Goal: Task Accomplishment & Management: Use online tool/utility

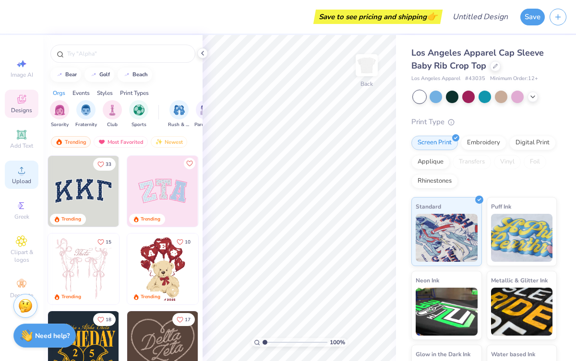
click at [24, 184] on span "Upload" at bounding box center [21, 182] width 19 height 8
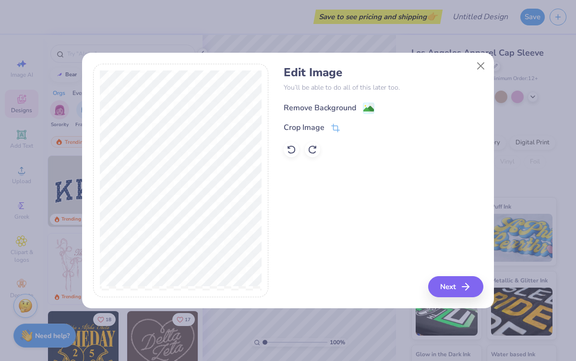
click at [366, 108] on image at bounding box center [368, 109] width 11 height 11
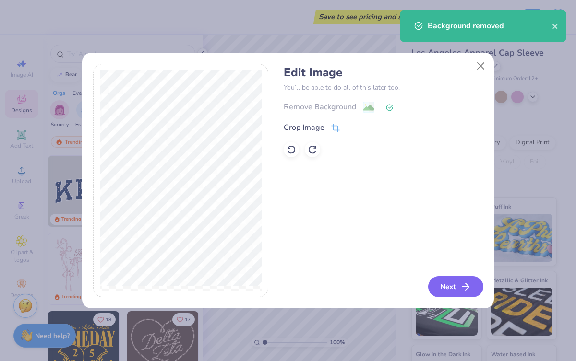
click at [449, 283] on button "Next" at bounding box center [455, 286] width 55 height 21
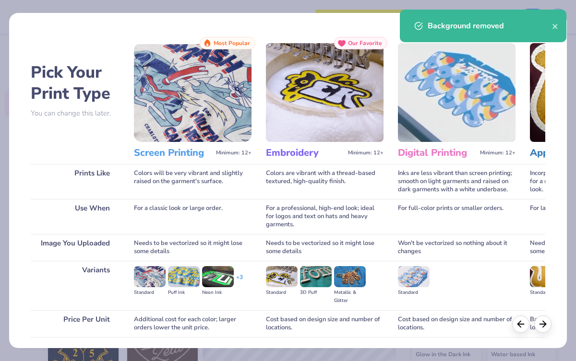
scroll to position [69, 0]
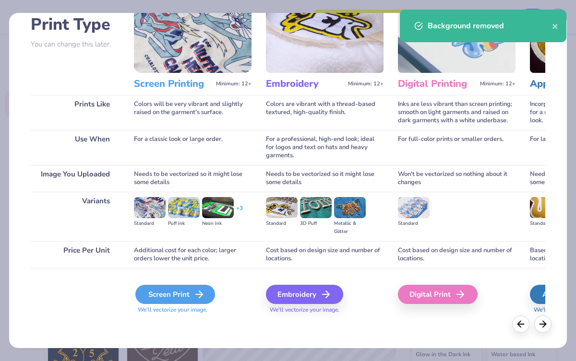
click at [188, 293] on div "Screen Print" at bounding box center [175, 294] width 80 height 19
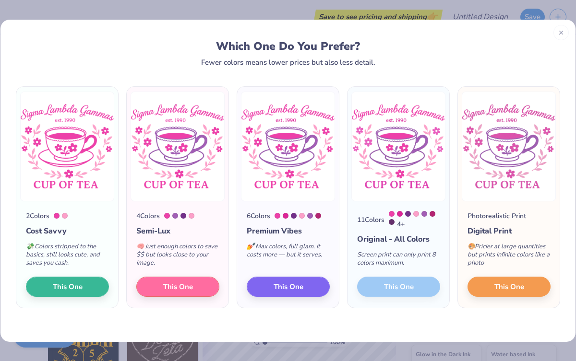
click at [399, 284] on div "11 Colors 4 + Original - All Colors Screen print can only print 8 colors maximu…" at bounding box center [399, 255] width 102 height 107
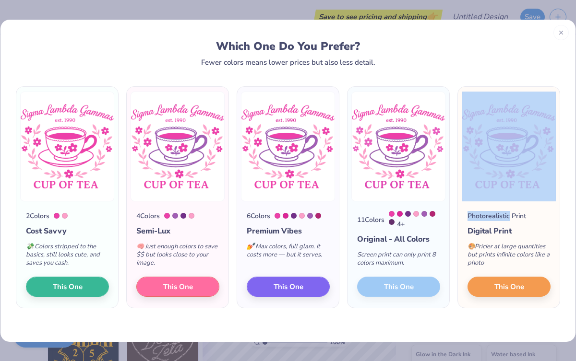
click at [399, 284] on div "11 Colors 4 + Original - All Colors Screen print can only print 8 colors maximu…" at bounding box center [399, 255] width 102 height 107
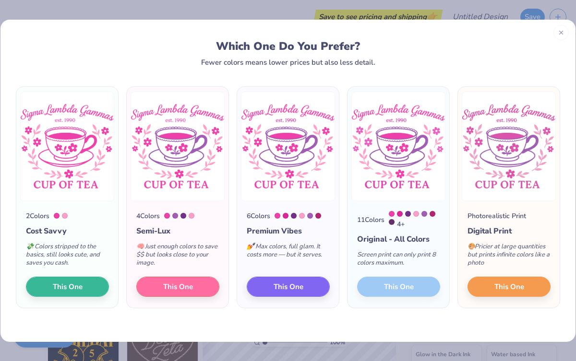
click at [401, 252] on div "Screen print can only print 8 colors maximum." at bounding box center [398, 261] width 83 height 32
click at [404, 258] on div "Screen print can only print 8 colors maximum." at bounding box center [398, 261] width 83 height 32
click at [396, 226] on div "4 +" at bounding box center [414, 220] width 51 height 18
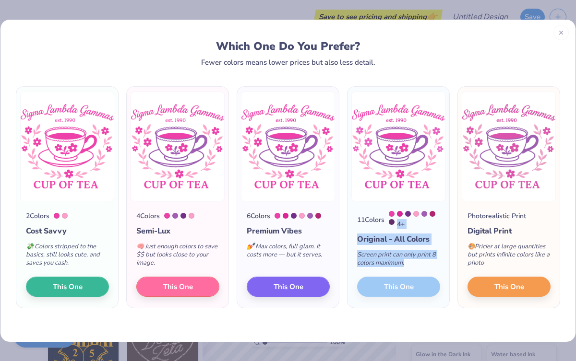
drag, startPoint x: 388, startPoint y: 216, endPoint x: 417, endPoint y: 263, distance: 54.3
click at [417, 263] on div "11 Colors 4 + Original - All Colors Screen print can only print 8 colors maximu…" at bounding box center [399, 255] width 102 height 107
click at [417, 263] on div "Screen print can only print 8 colors maximum." at bounding box center [398, 261] width 83 height 32
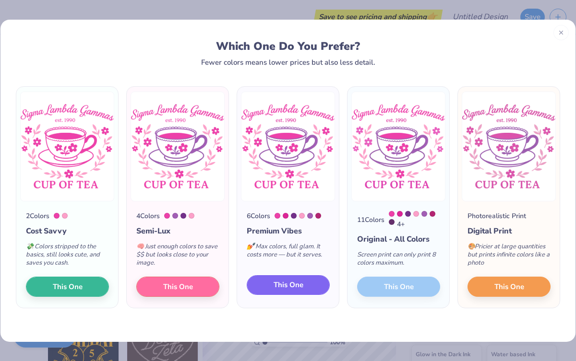
click at [309, 291] on button "This One" at bounding box center [288, 286] width 83 height 20
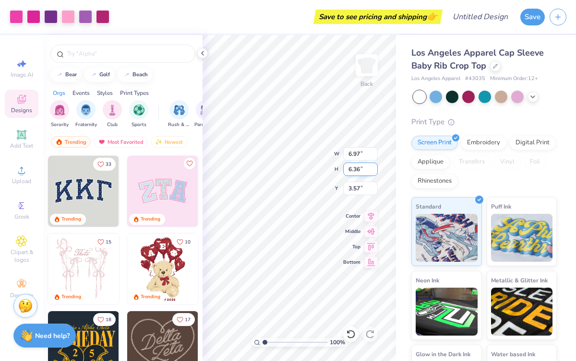
click at [364, 174] on input "6.36" at bounding box center [360, 169] width 35 height 13
type input "6.80"
click at [352, 158] on input "6.97" at bounding box center [360, 153] width 35 height 13
click at [355, 156] on input "6.97" at bounding box center [360, 153] width 35 height 13
click at [352, 156] on input "6.97" at bounding box center [360, 153] width 35 height 13
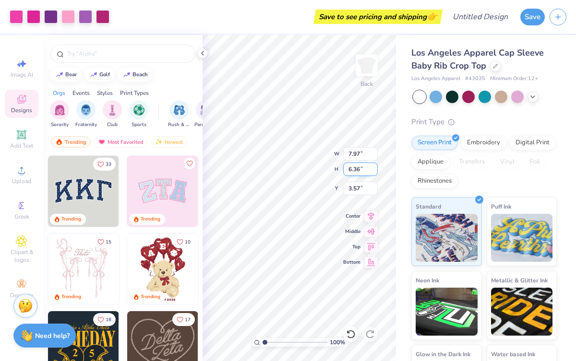
type input "7.02"
type input "6.40"
type input "3.55"
click at [355, 170] on input "6.40" at bounding box center [360, 169] width 35 height 13
click at [352, 170] on input "6.40" at bounding box center [360, 169] width 35 height 13
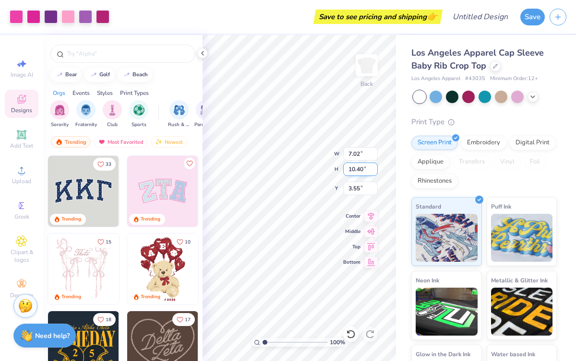
type input "10.40"
click at [348, 171] on input "6.40" at bounding box center [360, 169] width 35 height 13
click at [363, 172] on input "10.40" at bounding box center [360, 169] width 35 height 13
type input "10.40"
click at [364, 152] on input "7.02" at bounding box center [360, 153] width 35 height 13
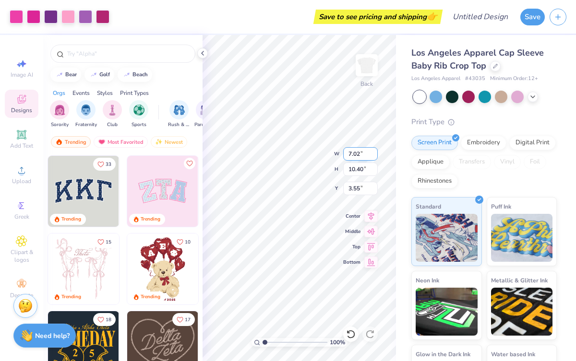
click at [353, 155] on input "7.02" at bounding box center [360, 153] width 35 height 13
type input "8.02"
click at [369, 229] on icon at bounding box center [370, 231] width 13 height 12
click at [360, 171] on input "6.40" at bounding box center [360, 169] width 35 height 13
click at [350, 169] on input "6.40" at bounding box center [360, 169] width 35 height 13
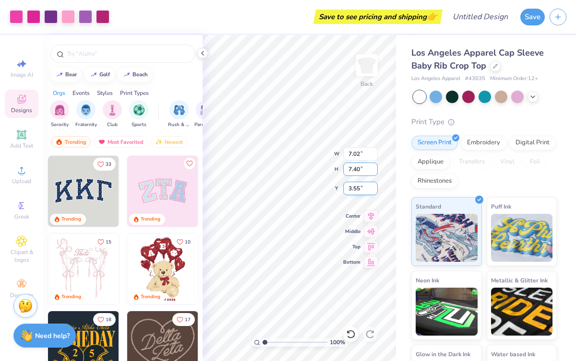
type input "7.40"
click at [351, 192] on input "3.55" at bounding box center [360, 188] width 35 height 13
click at [374, 186] on input "5.56" at bounding box center [360, 188] width 35 height 13
click at [374, 186] on input "5.57" at bounding box center [360, 188] width 35 height 13
click at [364, 211] on icon at bounding box center [370, 215] width 13 height 12
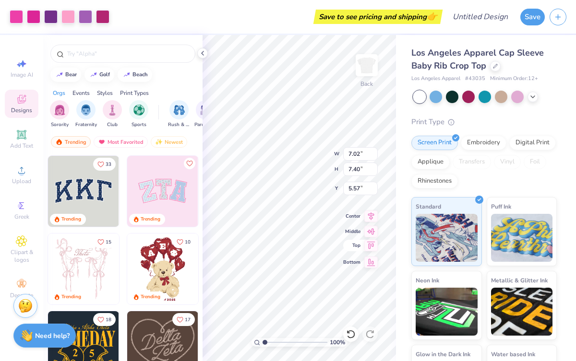
click at [368, 242] on icon at bounding box center [371, 244] width 8 height 7
click at [370, 231] on icon at bounding box center [370, 231] width 13 height 12
type input "3.55"
click at [205, 49] on icon at bounding box center [203, 53] width 8 height 8
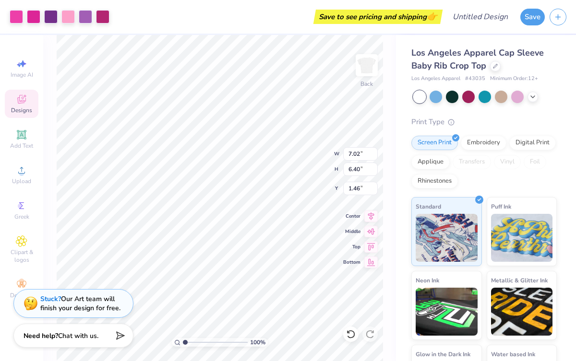
type input "1.85"
click at [301, 152] on div "100 % Back W 7.02 H 6.40 Y 1.85 Center Middle Top Bottom" at bounding box center [219, 198] width 353 height 326
type input "2.70"
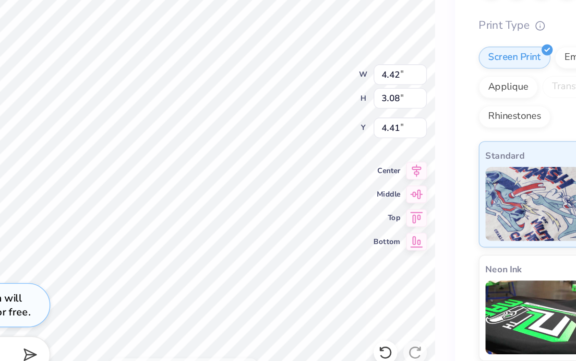
type input "4.33"
type input "0.70"
type input "0.68"
type input "11.78"
type input "3.24"
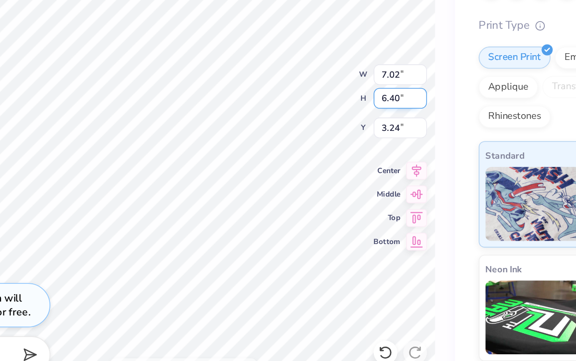
click at [350, 172] on input "6.40" at bounding box center [360, 169] width 35 height 13
click at [351, 173] on input "7.40" at bounding box center [360, 169] width 35 height 13
type input "7.40"
click at [352, 172] on input "6.40" at bounding box center [360, 169] width 35 height 13
type input "8.40"
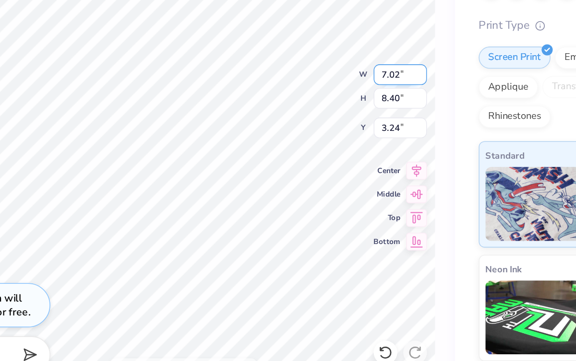
click at [350, 156] on input "7.02" at bounding box center [360, 153] width 35 height 13
click at [351, 167] on input "8.40" at bounding box center [360, 169] width 35 height 13
click at [351, 154] on input "8.02" at bounding box center [360, 153] width 35 height 13
type input "8.02"
click at [351, 155] on input "7.02" at bounding box center [360, 153] width 35 height 13
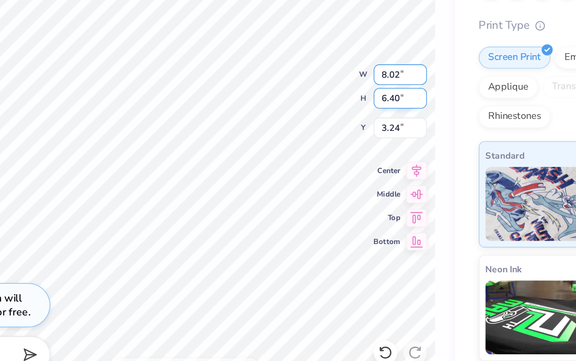
type input "8.02"
click at [347, 166] on input "6.40" at bounding box center [360, 169] width 35 height 13
click at [351, 168] on input "6.40" at bounding box center [360, 169] width 35 height 13
click at [365, 169] on input "8.40" at bounding box center [360, 169] width 35 height 13
type input "8.40"
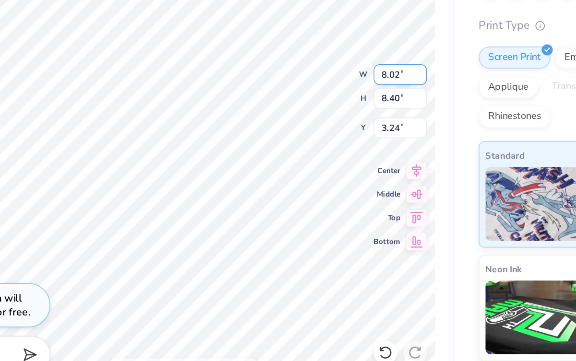
click at [364, 156] on input "8.02" at bounding box center [360, 153] width 35 height 13
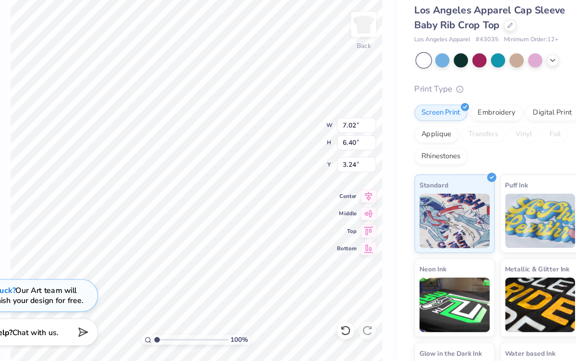
type input "3.00"
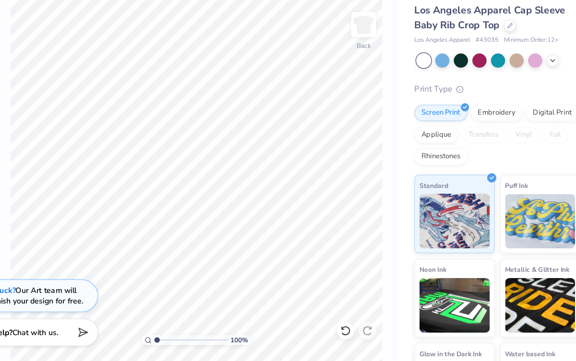
scroll to position [0, 0]
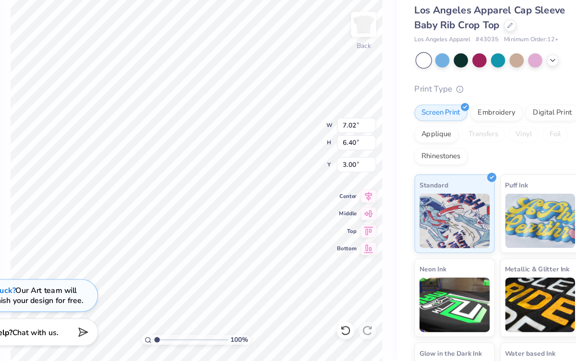
type input "2.73"
click at [517, 91] on div at bounding box center [517, 96] width 12 height 12
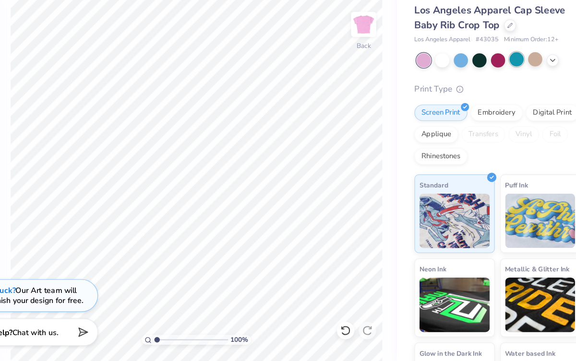
click at [507, 96] on div at bounding box center [501, 96] width 12 height 12
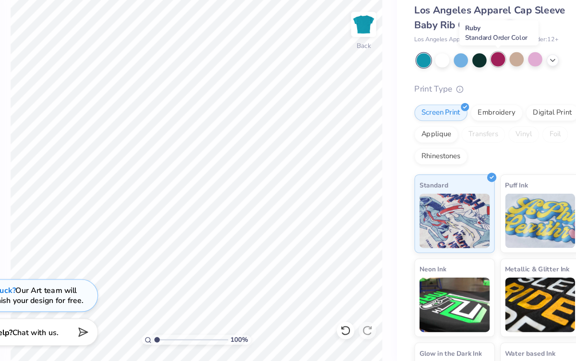
click at [486, 96] on div at bounding box center [485, 96] width 12 height 12
click at [472, 100] on div at bounding box center [468, 96] width 12 height 12
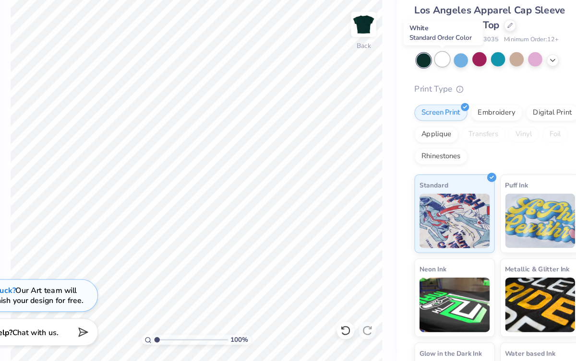
click at [435, 98] on div at bounding box center [436, 96] width 12 height 12
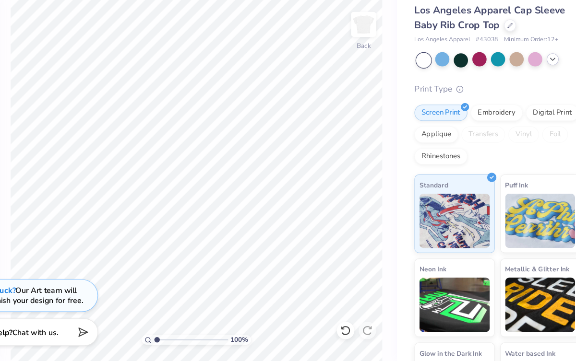
click at [530, 95] on icon at bounding box center [533, 96] width 8 height 8
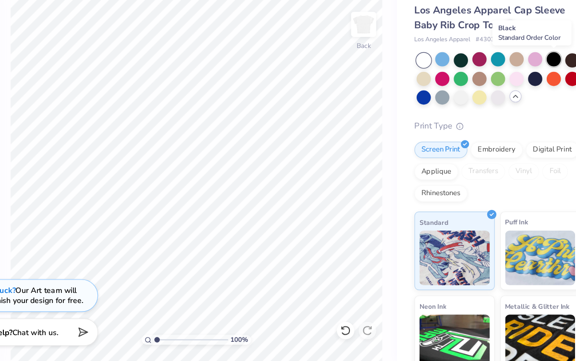
click at [535, 93] on div at bounding box center [534, 96] width 12 height 12
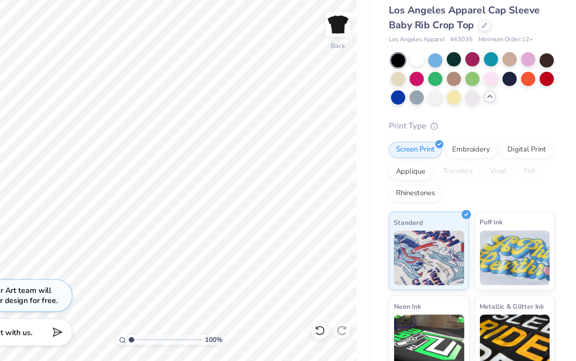
click at [429, 99] on div at bounding box center [485, 113] width 144 height 45
click at [452, 130] on div at bounding box center [452, 128] width 12 height 12
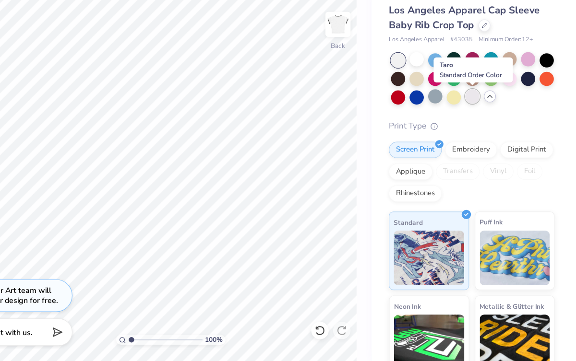
click at [484, 130] on div at bounding box center [485, 128] width 12 height 12
click at [434, 98] on div at bounding box center [436, 96] width 12 height 12
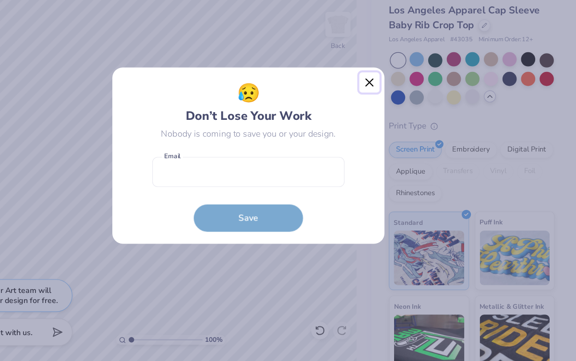
click at [398, 116] on button "Close" at bounding box center [394, 117] width 18 height 18
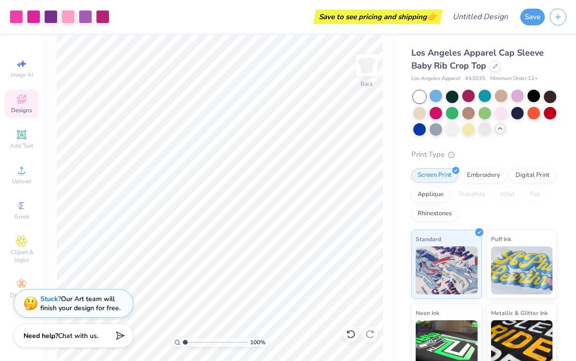
click at [297, 19] on div "Save to see pricing and shipping 👉" at bounding box center [277, 17] width 326 height 34
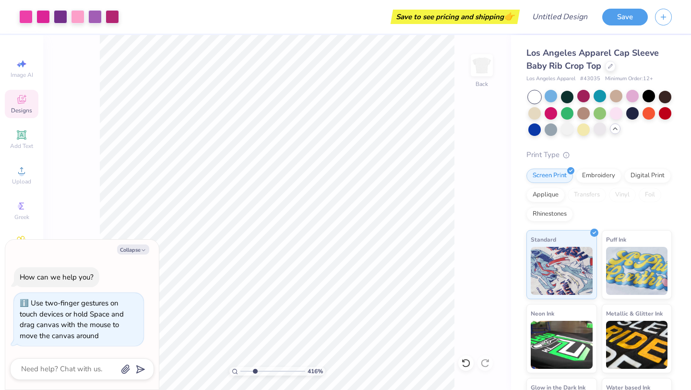
type input "1"
drag, startPoint x: 243, startPoint y: 370, endPoint x: 208, endPoint y: 375, distance: 35.9
click at [240, 361] on input "range" at bounding box center [272, 371] width 65 height 9
click at [132, 244] on button "Collapse" at bounding box center [133, 249] width 32 height 10
type textarea "x"
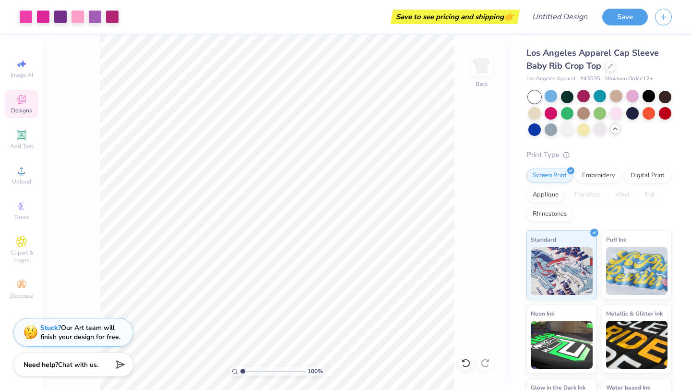
click at [99, 314] on div "100 % Back" at bounding box center [277, 212] width 468 height 355
click at [107, 328] on div "Stuck? Our Art team will finish your design for free." at bounding box center [80, 331] width 80 height 18
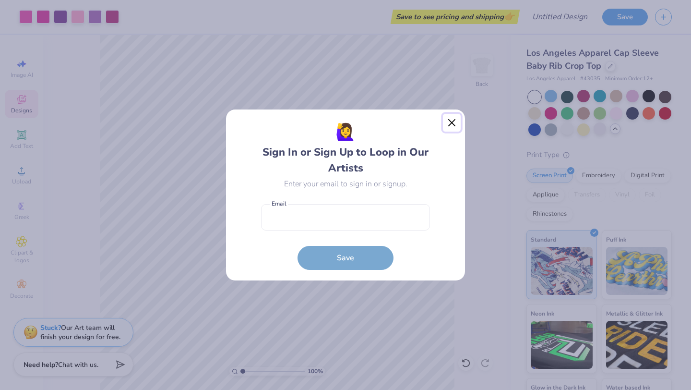
click at [449, 130] on button "Close" at bounding box center [452, 123] width 18 height 18
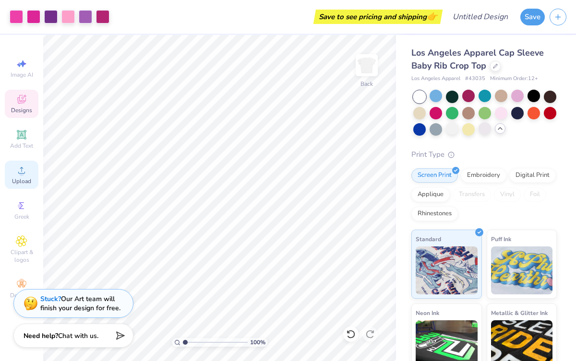
click at [14, 183] on span "Upload" at bounding box center [21, 182] width 19 height 8
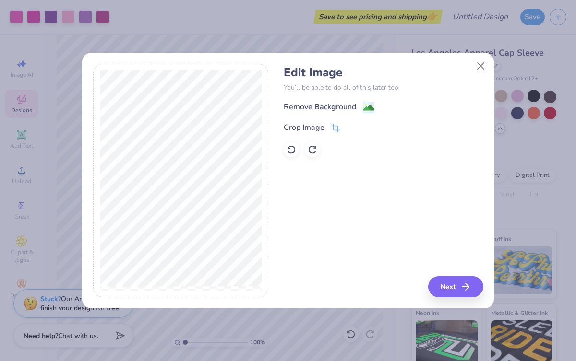
click at [362, 115] on div "Remove Background Crop Image" at bounding box center [383, 129] width 199 height 56
click at [364, 109] on image at bounding box center [368, 109] width 11 height 11
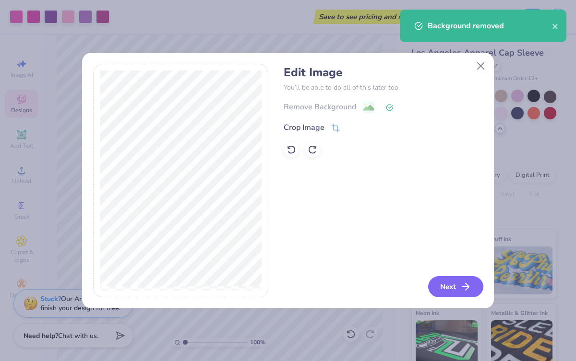
click at [458, 285] on button "Next" at bounding box center [455, 286] width 55 height 21
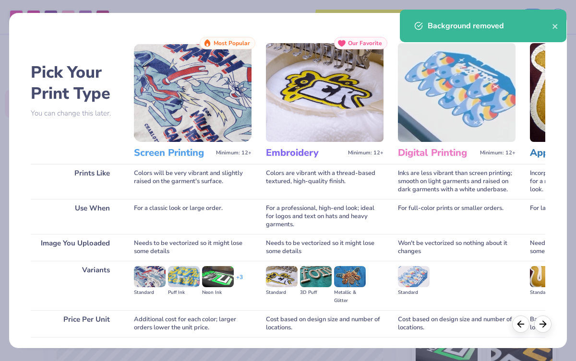
scroll to position [69, 0]
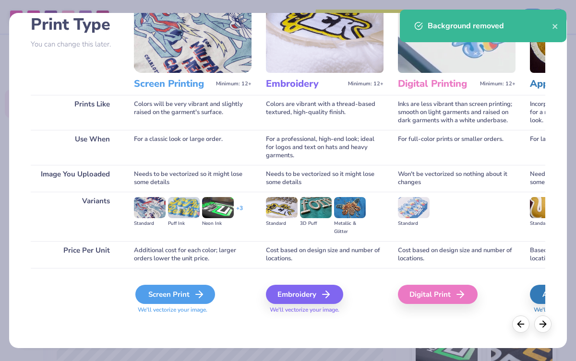
click at [176, 300] on div "Screen Print" at bounding box center [175, 294] width 80 height 19
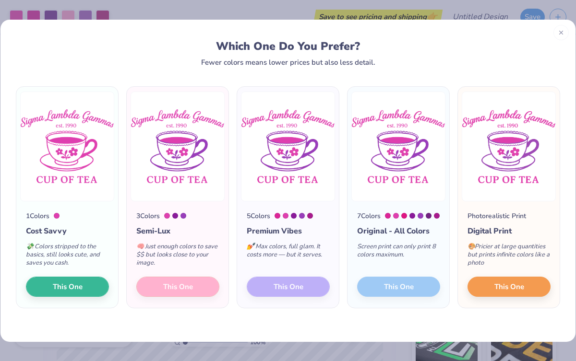
click at [188, 292] on div "3 Colors Semi-Lux 🧠 Just enough colors to save $$ but looks close to your image…" at bounding box center [178, 255] width 102 height 107
click at [505, 282] on span "This One" at bounding box center [509, 285] width 30 height 11
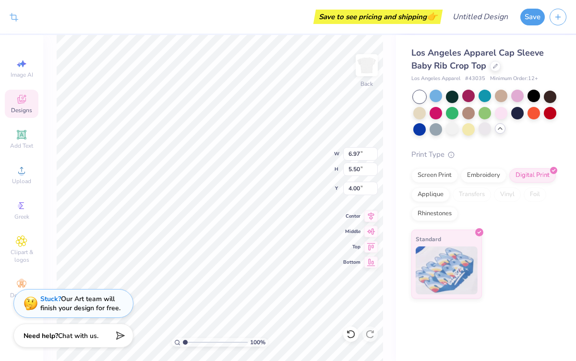
type input "7.23"
type input "4.42"
type input "3.08"
type input "4.44"
type input "2.59"
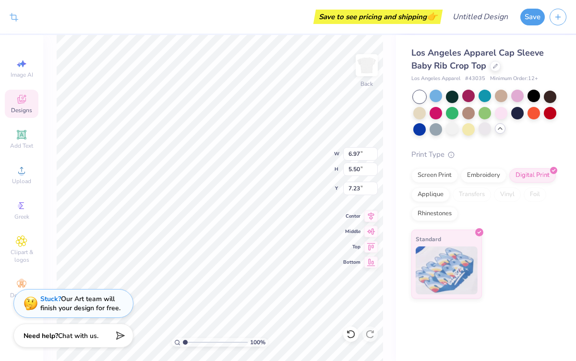
type input "0.45"
type input "4.91"
click at [22, 182] on span "Upload" at bounding box center [21, 182] width 19 height 8
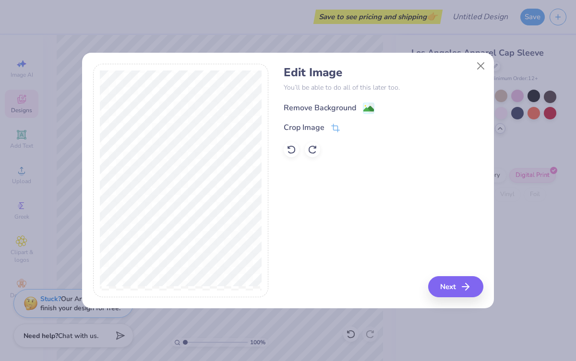
click at [364, 110] on image at bounding box center [368, 109] width 11 height 11
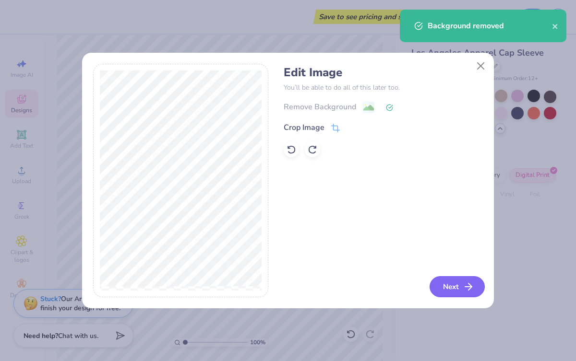
click at [452, 289] on button "Next" at bounding box center [457, 286] width 55 height 21
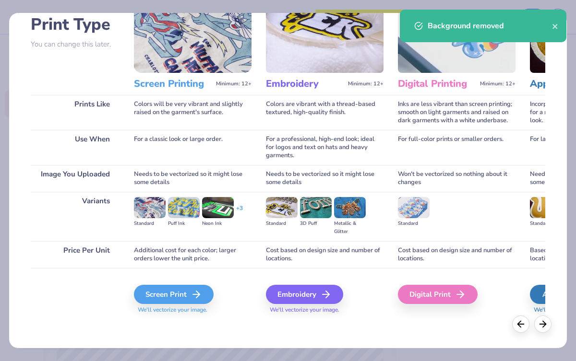
click at [186, 306] on div "Screen Print We'll vectorize your image." at bounding box center [193, 299] width 118 height 29
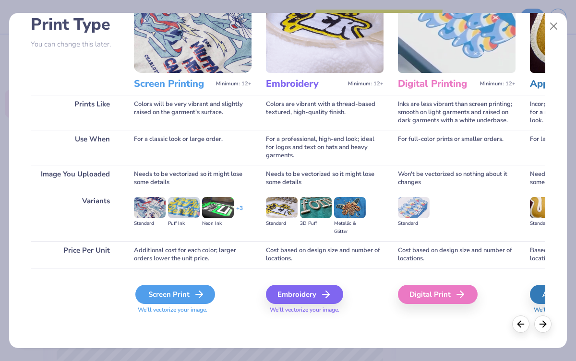
click at [192, 292] on div "Screen Print" at bounding box center [175, 294] width 80 height 19
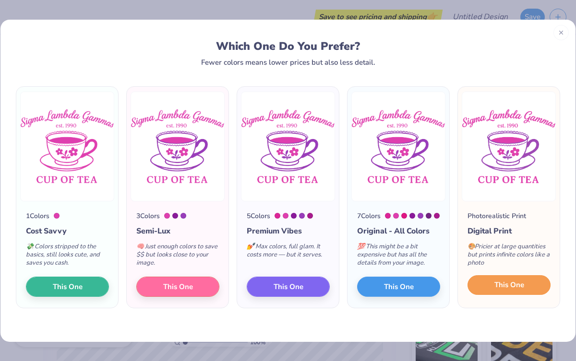
click at [487, 292] on button "This One" at bounding box center [509, 286] width 83 height 20
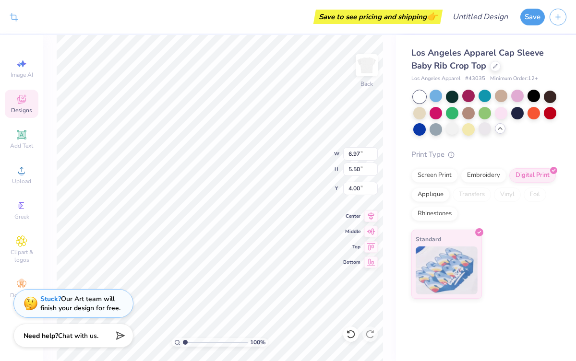
type input "3.00"
click at [352, 167] on input "5.50" at bounding box center [360, 169] width 35 height 13
type input "8.50"
type input "7.02"
type input "5.54"
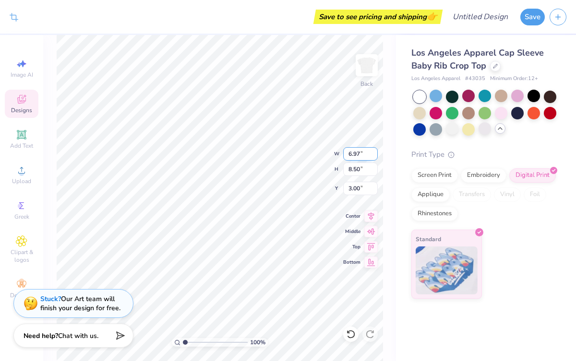
type input "2.98"
click at [350, 152] on input "7.02" at bounding box center [360, 153] width 35 height 13
click at [351, 154] on input "7.02" at bounding box center [360, 153] width 35 height 13
type input "8.02"
click at [348, 171] on input "5.54" at bounding box center [360, 169] width 35 height 13
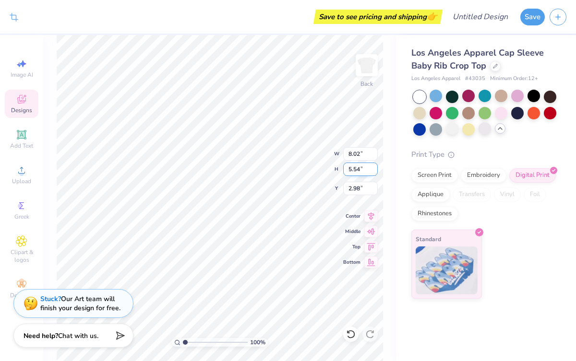
click at [350, 169] on input "5.54" at bounding box center [360, 169] width 35 height 13
type input "10.54"
click at [354, 151] on input "8.02" at bounding box center [360, 153] width 35 height 13
click at [368, 232] on icon at bounding box center [370, 231] width 13 height 12
click at [372, 232] on icon at bounding box center [371, 230] width 8 height 6
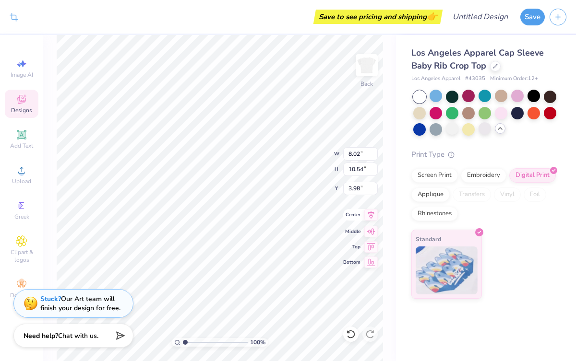
click at [370, 216] on icon at bounding box center [371, 215] width 6 height 8
click at [370, 245] on icon at bounding box center [371, 244] width 8 height 7
click at [371, 260] on icon at bounding box center [370, 261] width 13 height 12
click at [371, 235] on icon at bounding box center [370, 231] width 13 height 12
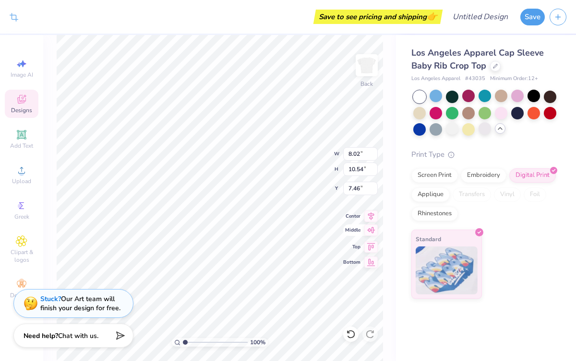
type input "3.98"
click at [371, 219] on icon at bounding box center [370, 215] width 13 height 12
click at [372, 216] on icon at bounding box center [371, 215] width 6 height 8
click at [372, 238] on div "100 % Back W 8.02 8.02 " H 10.54 10.54 " Y 3.98 3.98 " Center Middle Top Bottom" at bounding box center [219, 198] width 353 height 326
type input "3.00"
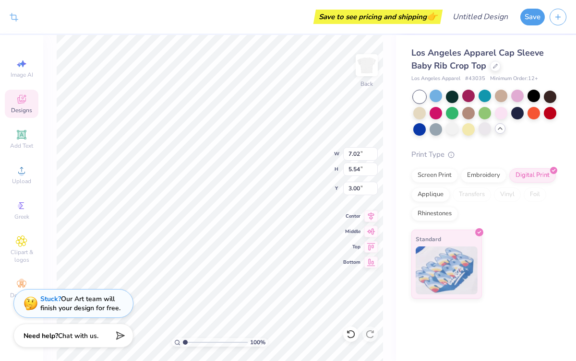
type input "2.66"
type input "2.52"
click at [32, 112] on span "Designs" at bounding box center [21, 111] width 21 height 8
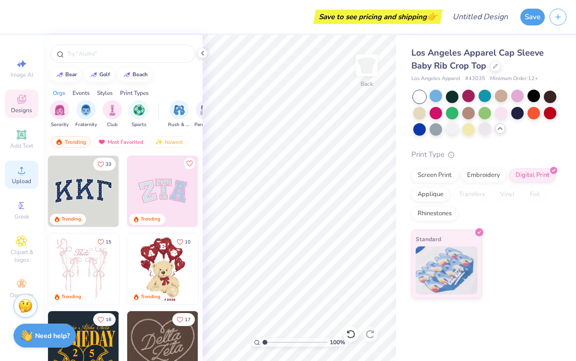
click at [29, 181] on span "Upload" at bounding box center [21, 182] width 19 height 8
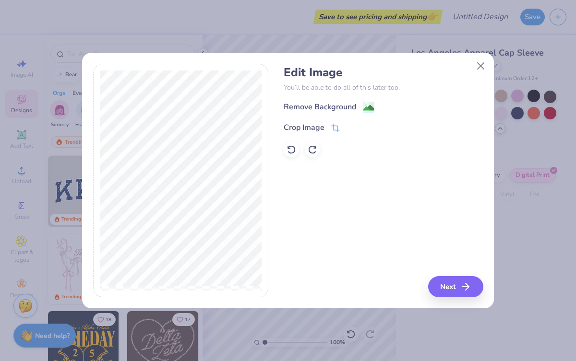
click at [355, 113] on div "Remove Background Crop Image" at bounding box center [383, 129] width 199 height 56
click at [364, 109] on image at bounding box center [368, 109] width 11 height 11
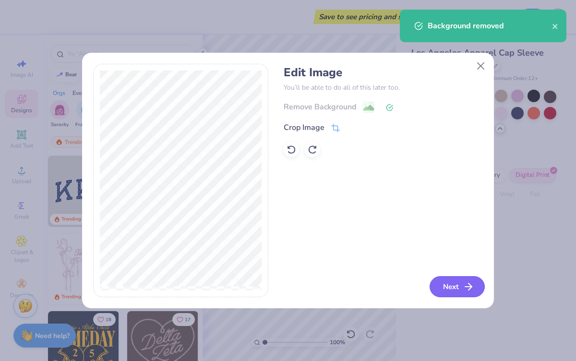
click at [462, 288] on button "Next" at bounding box center [457, 286] width 55 height 21
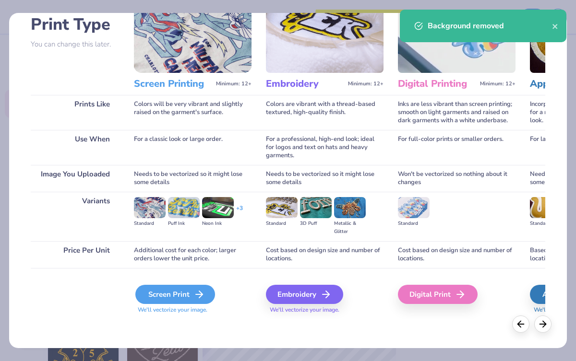
click at [172, 299] on div "Screen Print" at bounding box center [175, 294] width 80 height 19
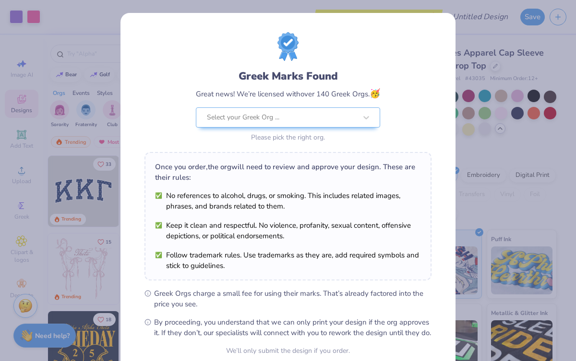
scroll to position [88, 0]
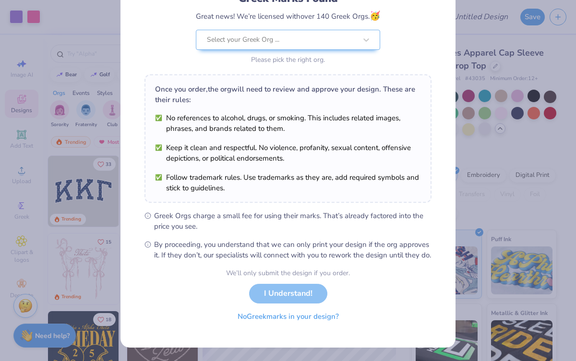
click at [302, 315] on button "No Greek marks in your design?" at bounding box center [288, 317] width 118 height 20
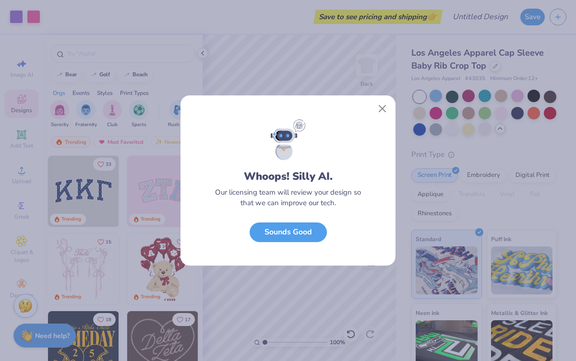
scroll to position [0, 0]
click at [386, 107] on button "Close" at bounding box center [382, 109] width 18 height 18
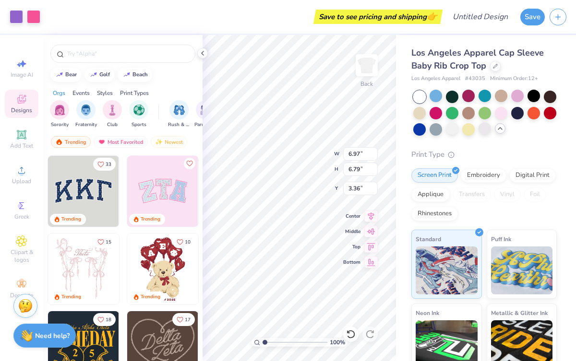
type input "2.42"
click at [204, 53] on icon at bounding box center [203, 53] width 8 height 8
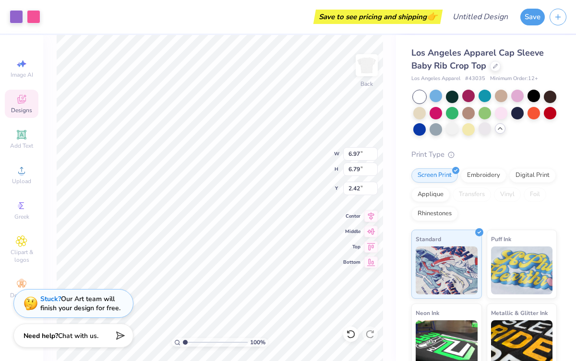
type input "1.89"
click at [306, 161] on div "100 % Back W 6.97 6.97 " H 6.79 6.79 " Y 1.89 1.89 " Center Middle Top Bottom" at bounding box center [219, 198] width 353 height 326
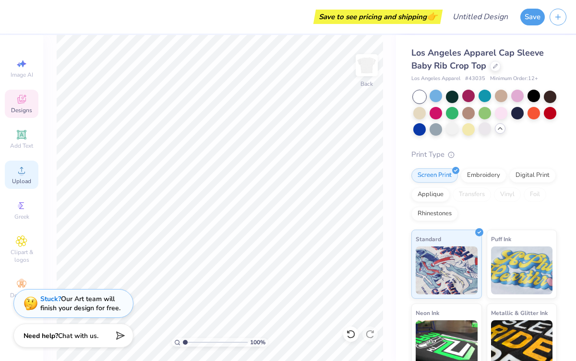
click at [27, 171] on div "Upload" at bounding box center [22, 175] width 34 height 28
click at [23, 181] on span "Upload" at bounding box center [21, 182] width 19 height 8
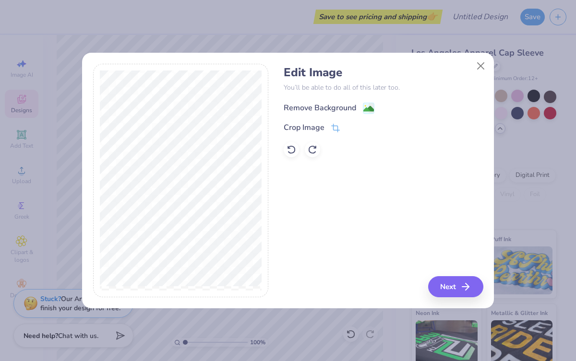
click at [361, 108] on div "Remove Background" at bounding box center [329, 108] width 91 height 12
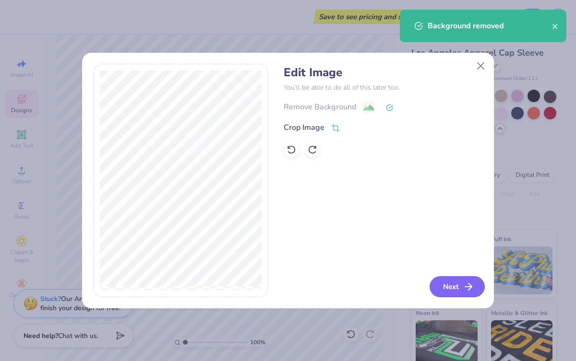
click at [447, 284] on button "Next" at bounding box center [457, 286] width 55 height 21
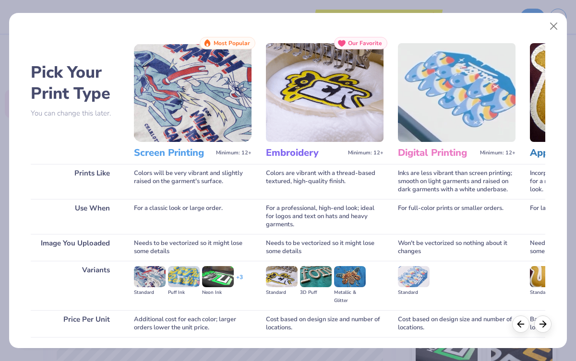
scroll to position [69, 0]
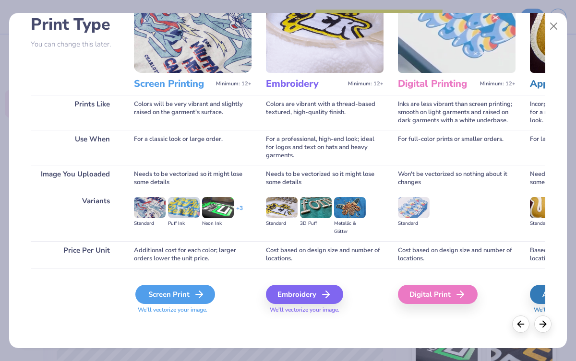
click at [198, 299] on icon at bounding box center [199, 295] width 12 height 12
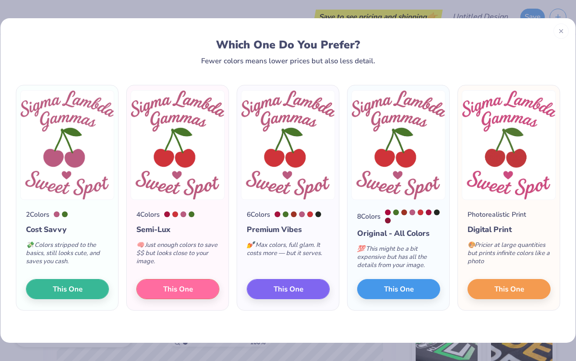
drag, startPoint x: 214, startPoint y: 312, endPoint x: 214, endPoint y: 303, distance: 8.6
click at [214, 311] on div "4 Colors Semi-Lux 🧠 Just enough colors to save $$ but looks close to your image…" at bounding box center [178, 255] width 102 height 111
click at [214, 298] on button "This One" at bounding box center [177, 288] width 83 height 20
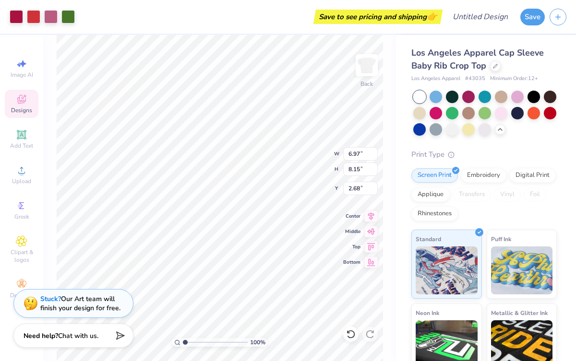
type input "1.69"
type input "1.92"
type input "7.92"
type input "0.32"
type input "0.49"
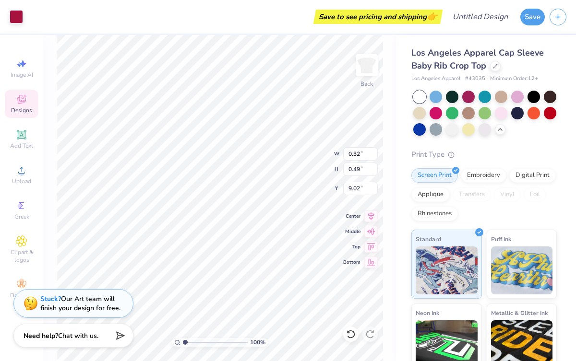
type input "9.03"
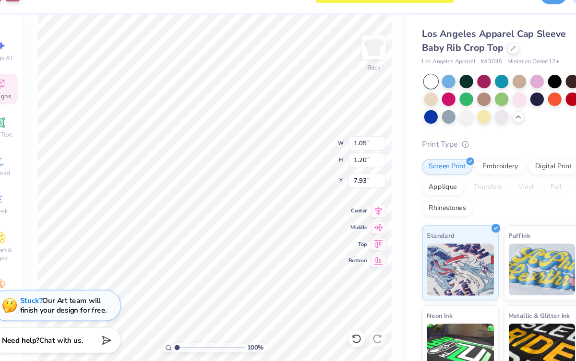
type input "1.05"
type input "1.20"
type input "7.93"
type input "0.36"
type input "0.41"
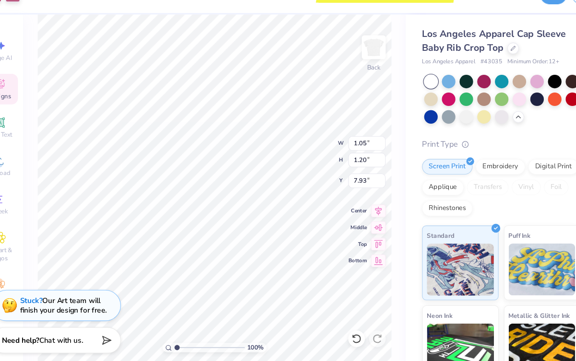
type input "8.72"
type input "1.05"
type input "1.20"
type input "7.93"
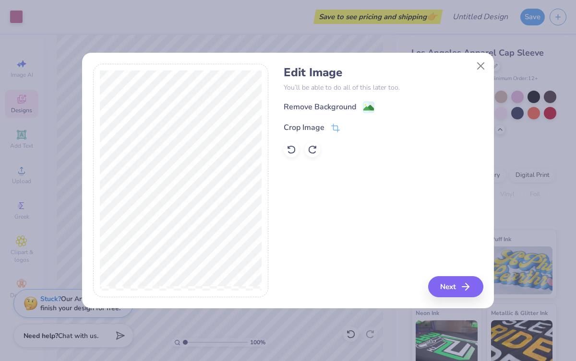
click at [364, 94] on div "Edit Image You’ll be able to do all of this later too. Remove Background Crop I…" at bounding box center [383, 112] width 199 height 92
click at [364, 101] on div "Remove Background" at bounding box center [383, 107] width 199 height 12
click at [371, 107] on image at bounding box center [368, 109] width 11 height 11
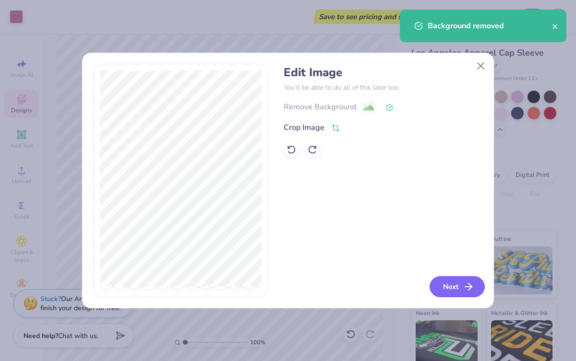
click at [456, 285] on button "Next" at bounding box center [457, 286] width 55 height 21
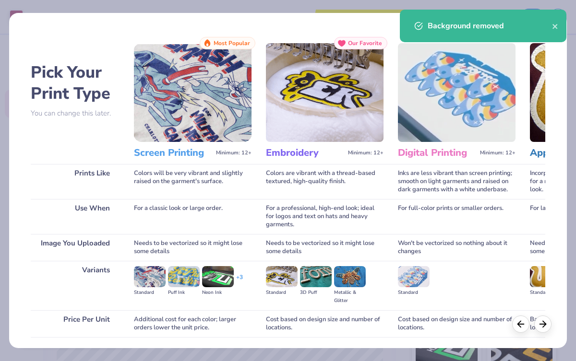
scroll to position [69, 0]
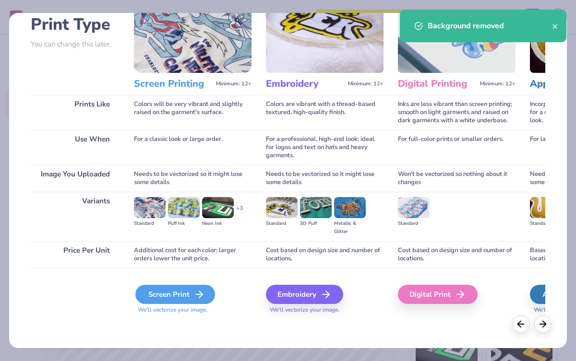
click at [164, 296] on div "Screen Print" at bounding box center [175, 294] width 80 height 19
